Goal: Transaction & Acquisition: Purchase product/service

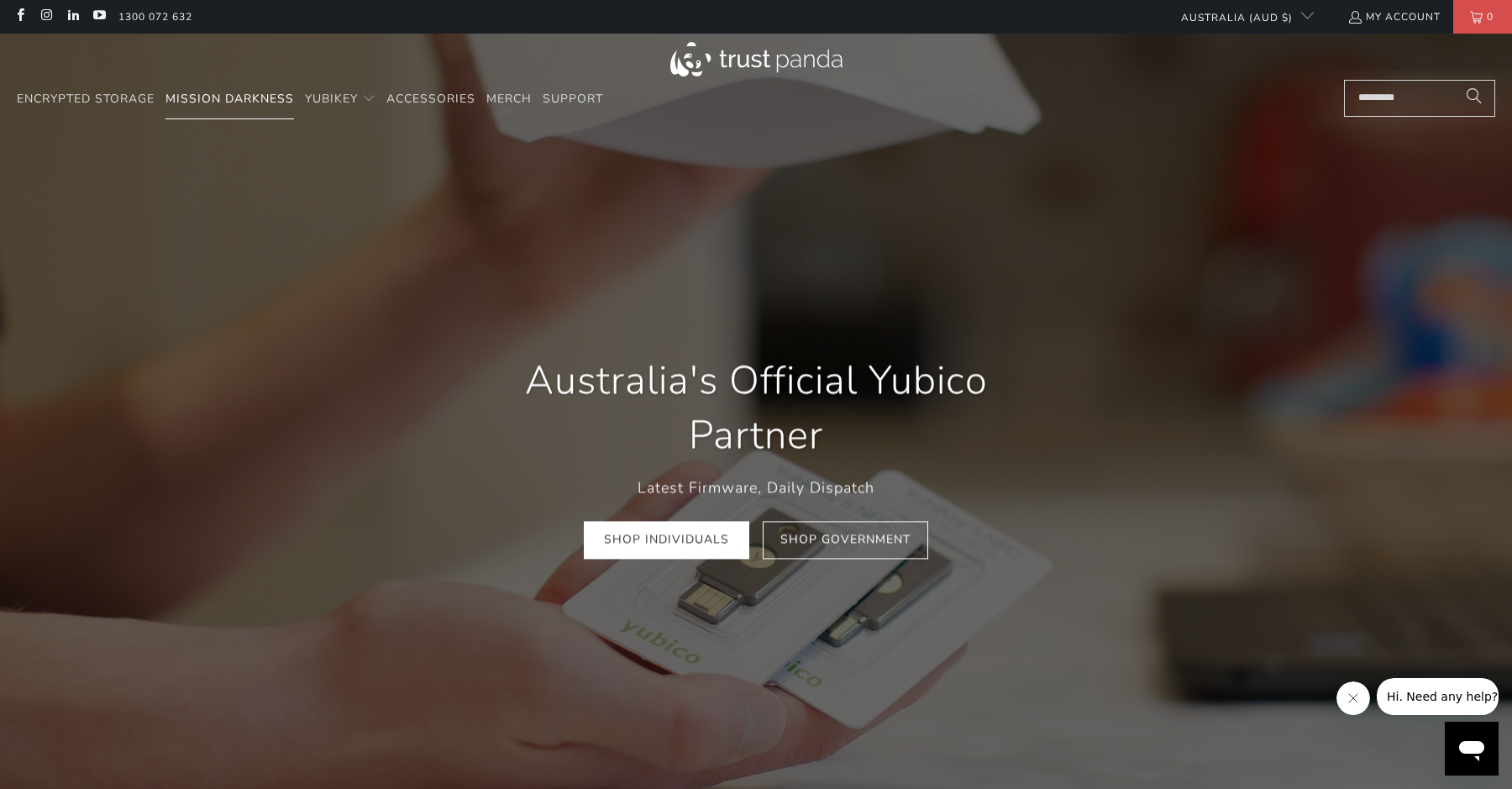
click at [237, 102] on span "Mission Darkness" at bounding box center [230, 98] width 129 height 16
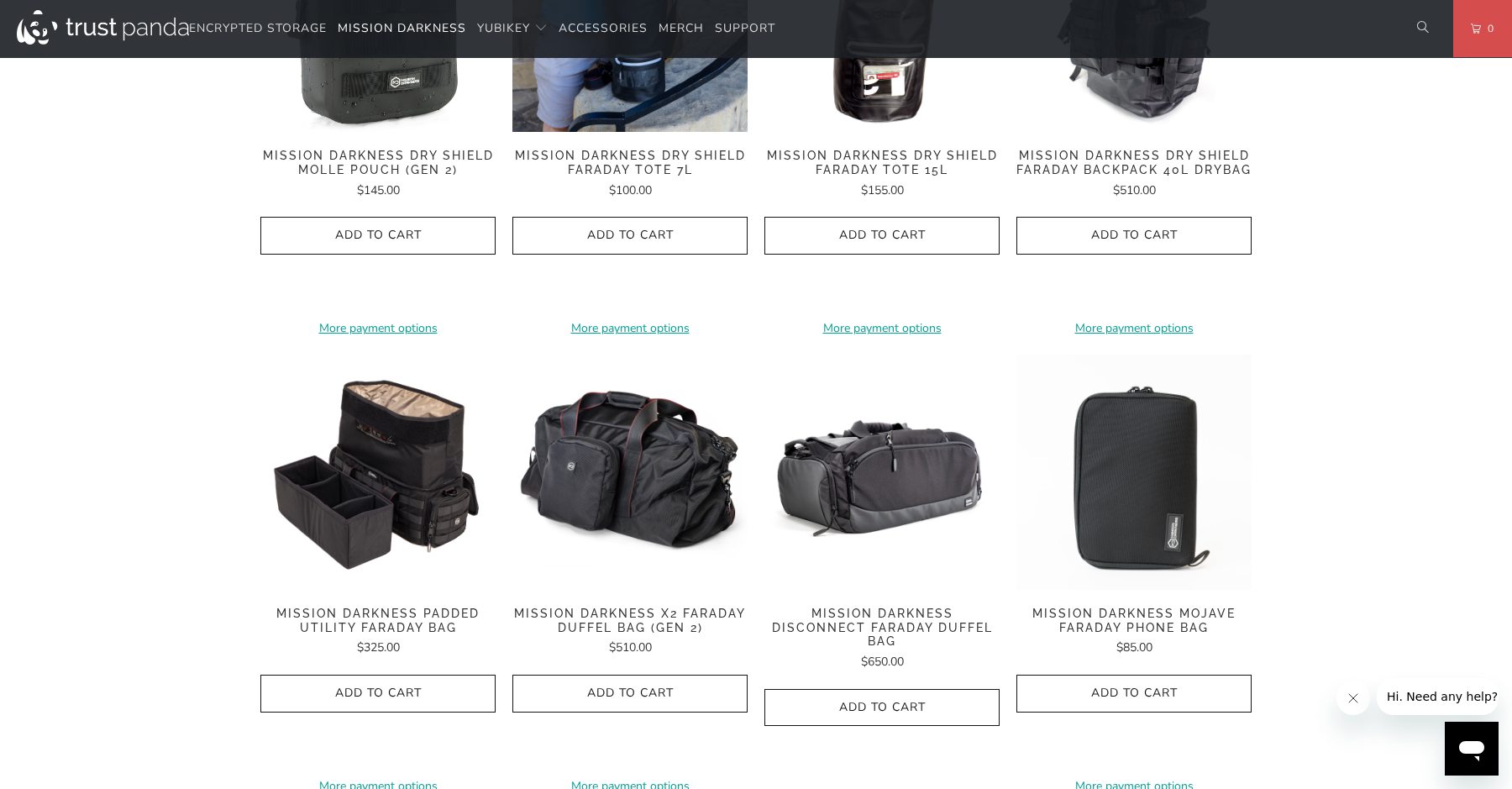
scroll to position [1960, 0]
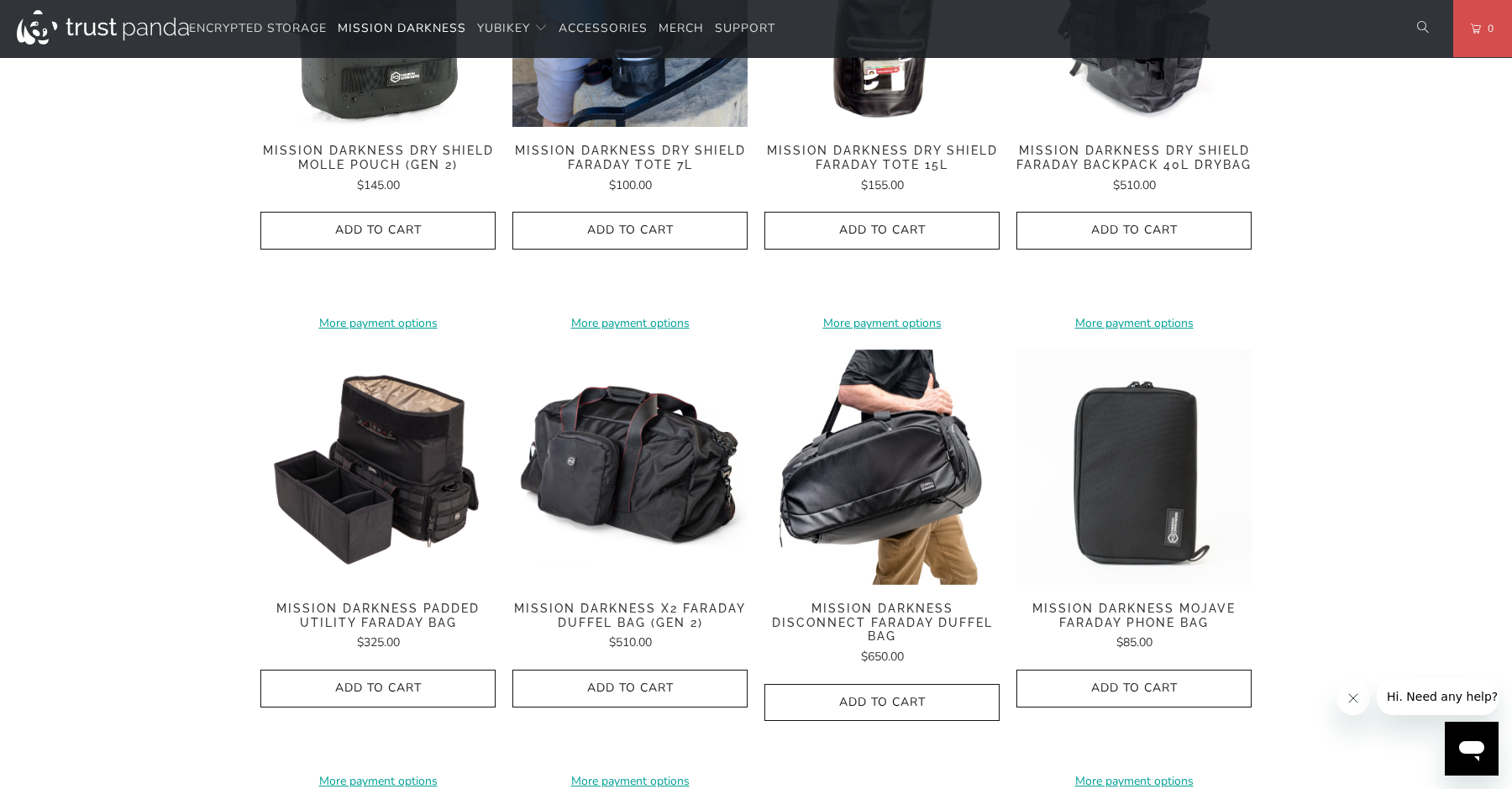
click at [869, 473] on img at bounding box center [882, 467] width 235 height 235
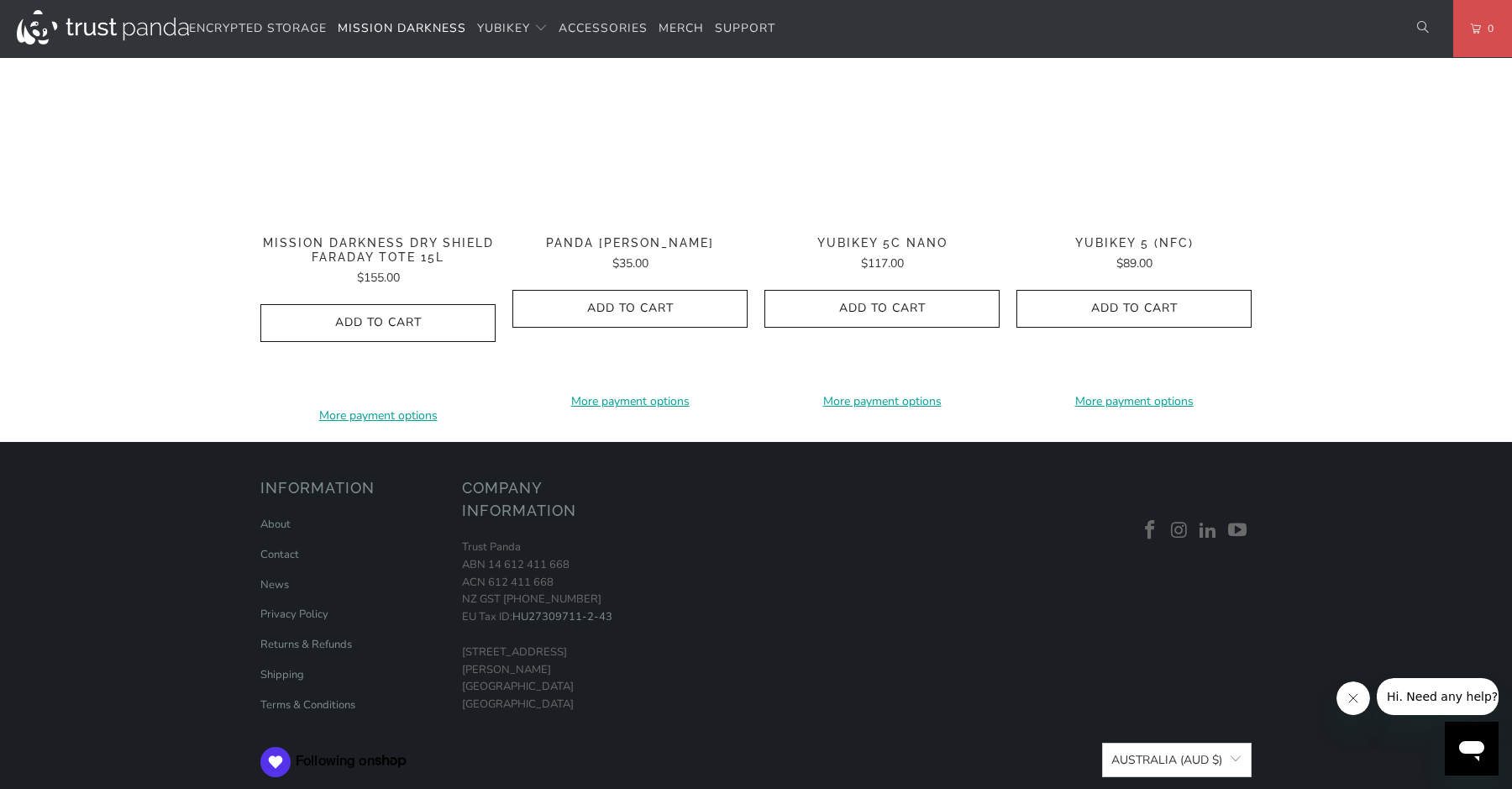
scroll to position [1531, 0]
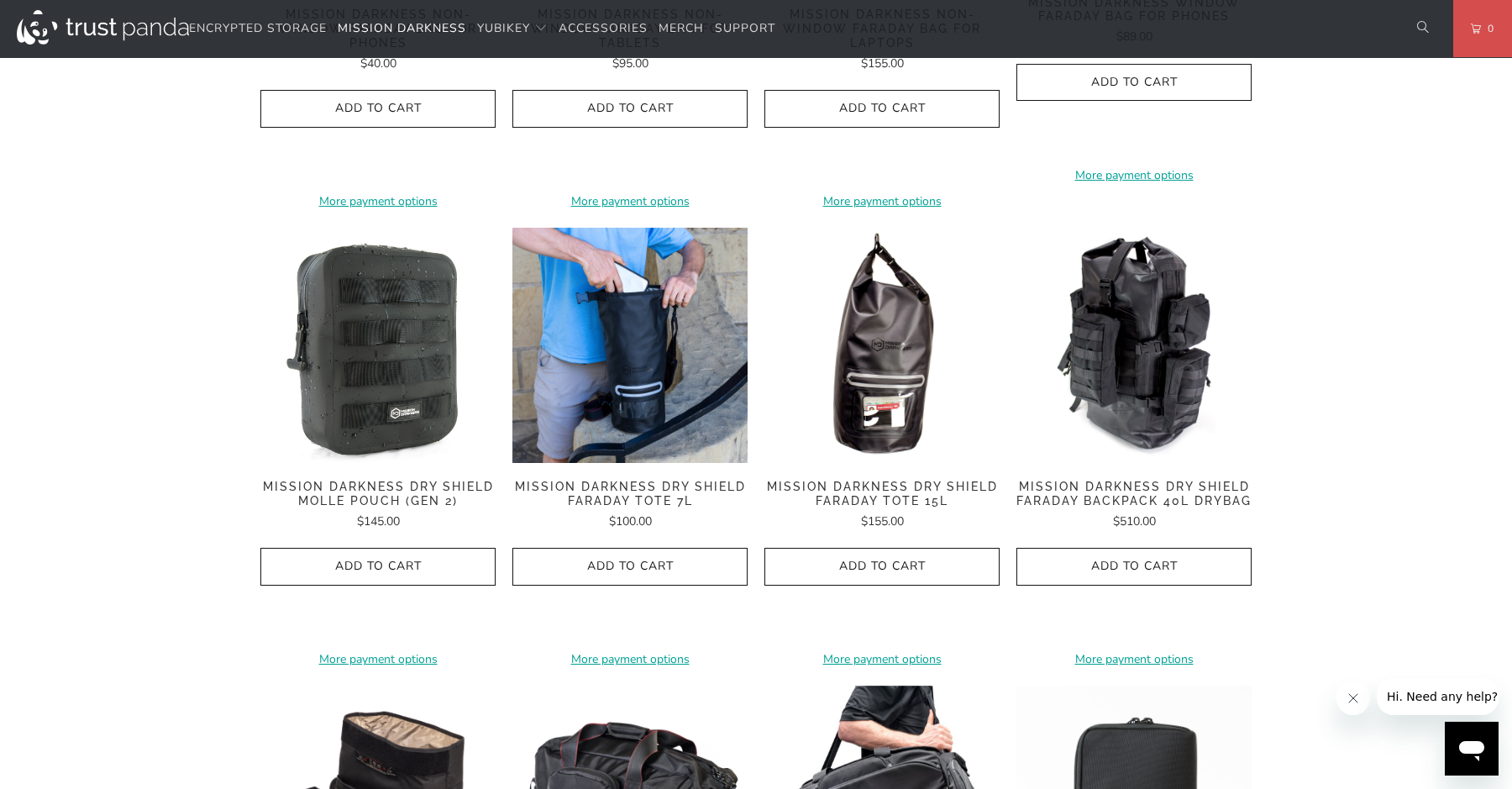
scroll to position [1620, 0]
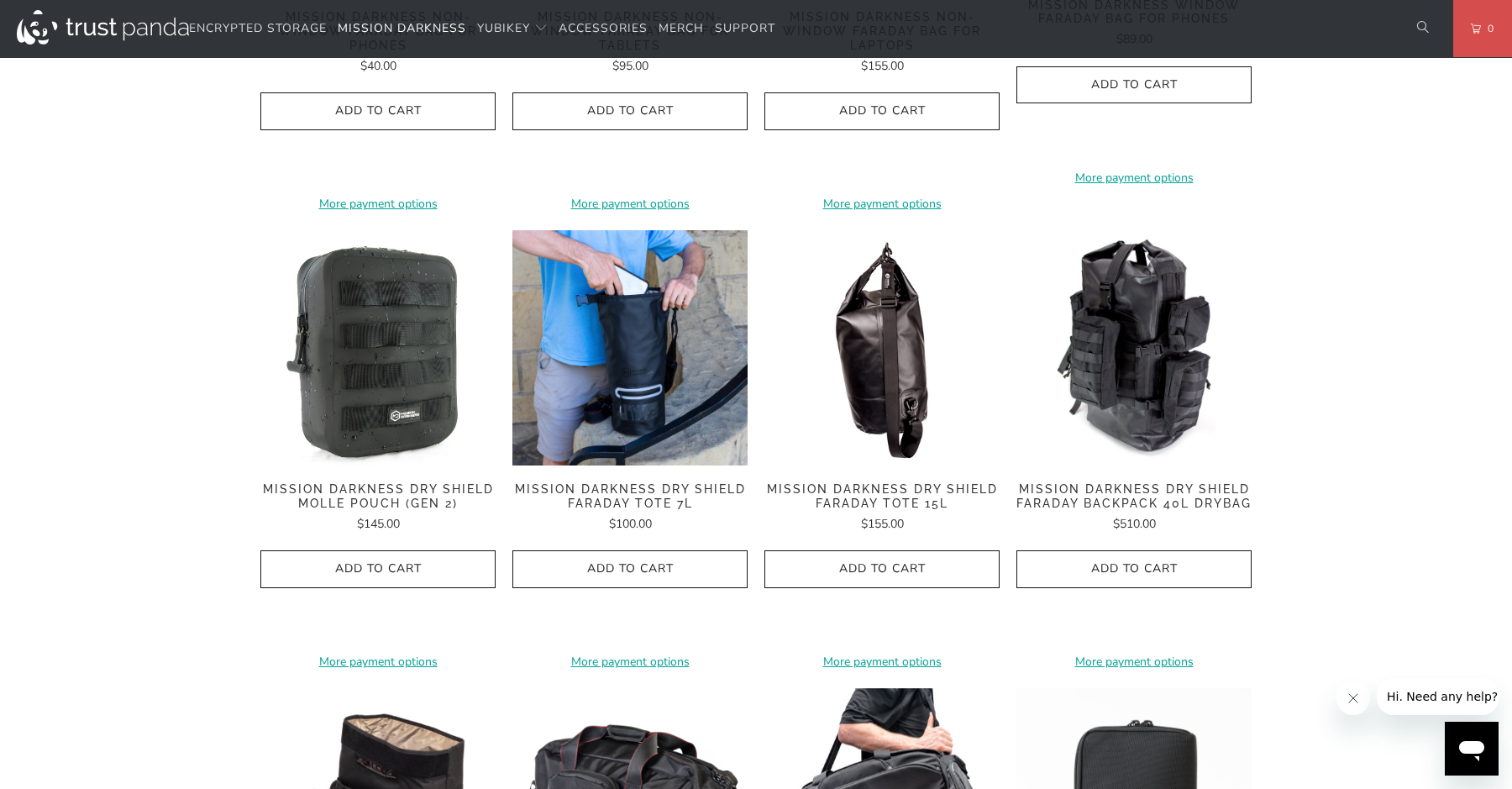
click at [883, 376] on img at bounding box center [882, 348] width 235 height 235
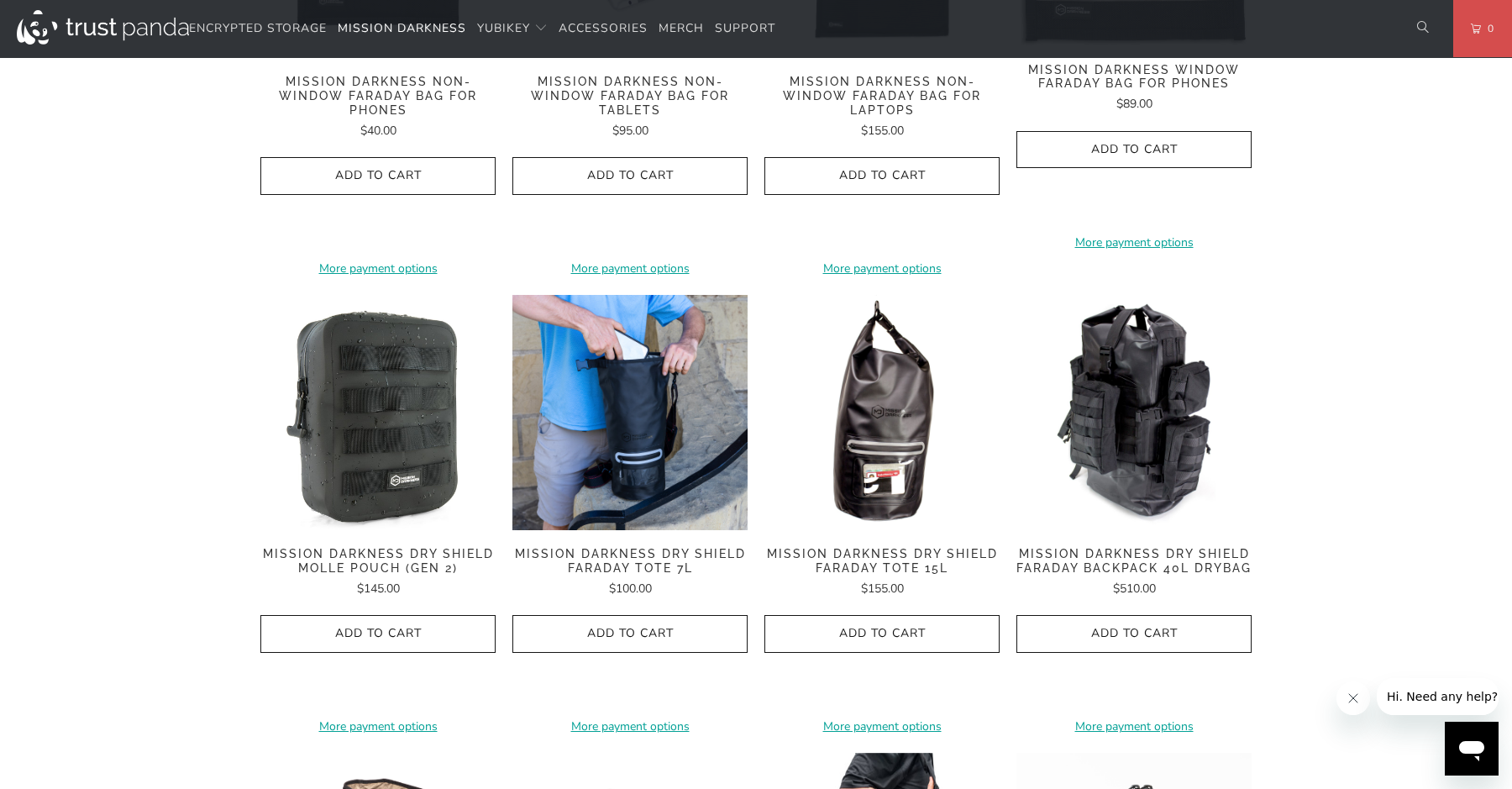
scroll to position [1558, 0]
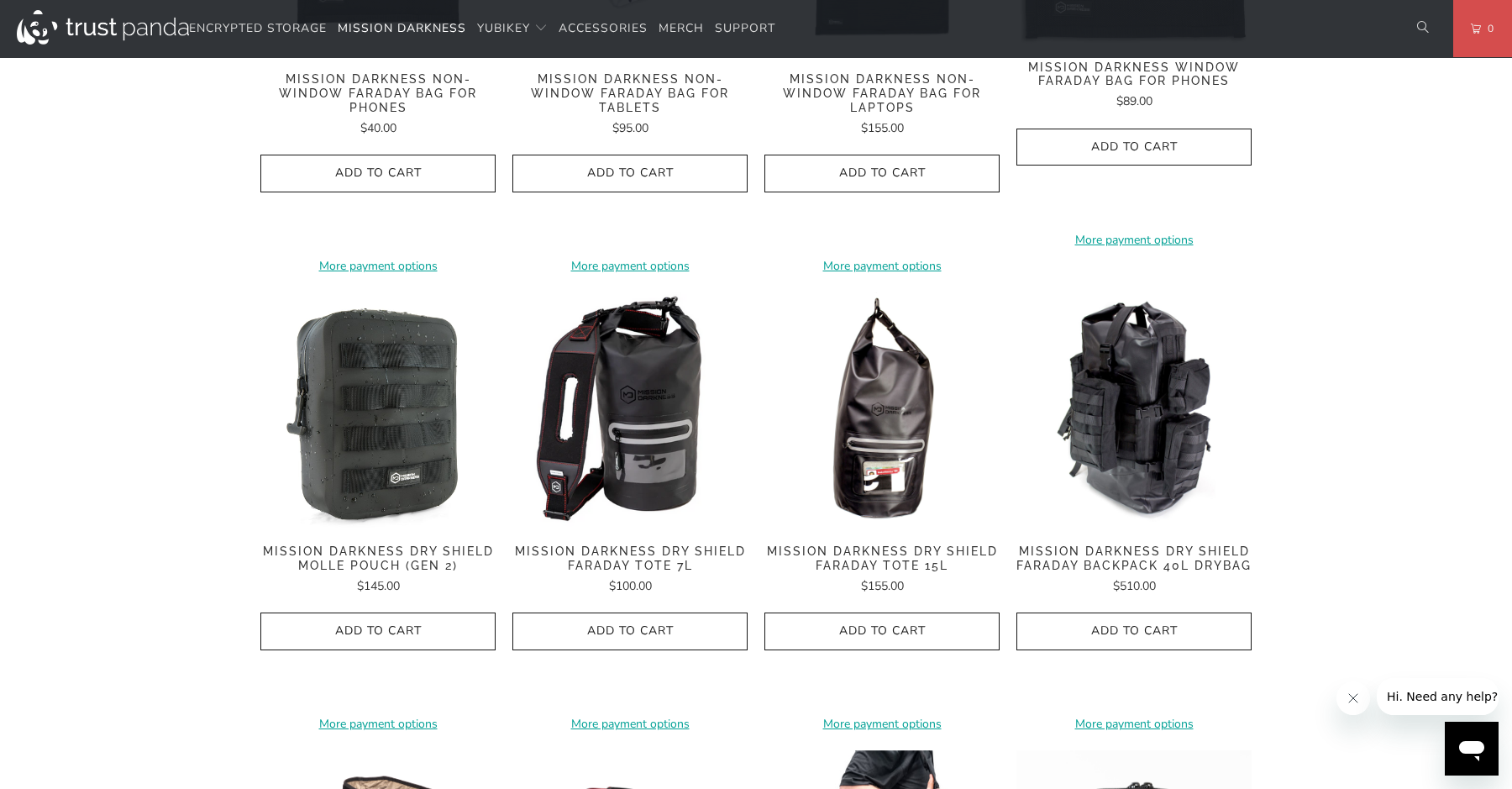
click at [673, 428] on img at bounding box center [629, 409] width 235 height 235
